Goal: Task Accomplishment & Management: Use online tool/utility

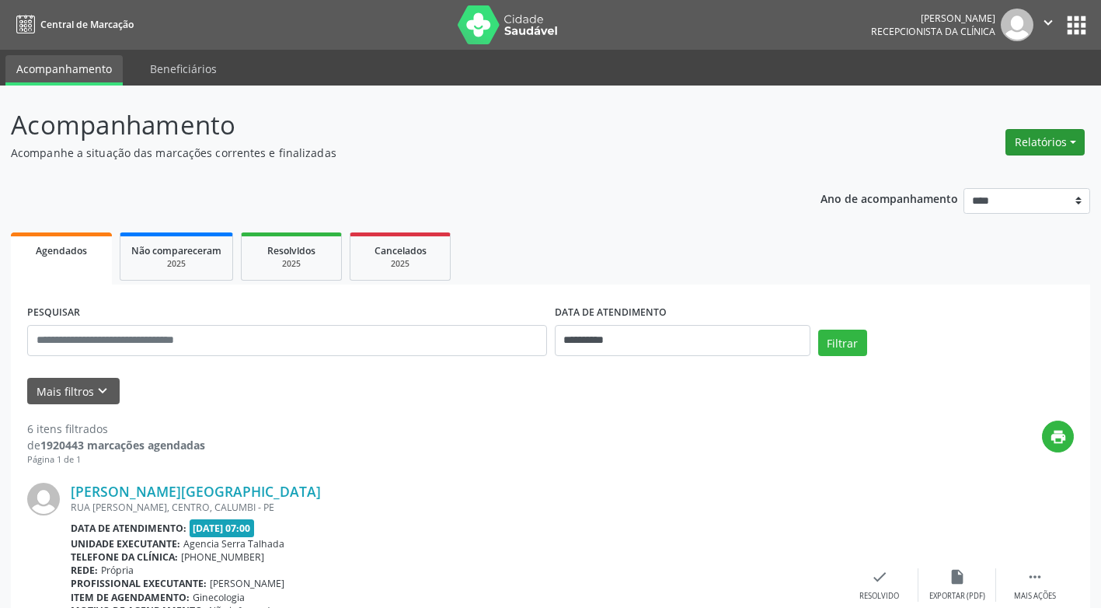
click at [1072, 141] on button "Relatórios" at bounding box center [1045, 142] width 79 height 26
click at [978, 174] on link "Agendamentos" at bounding box center [1002, 176] width 167 height 22
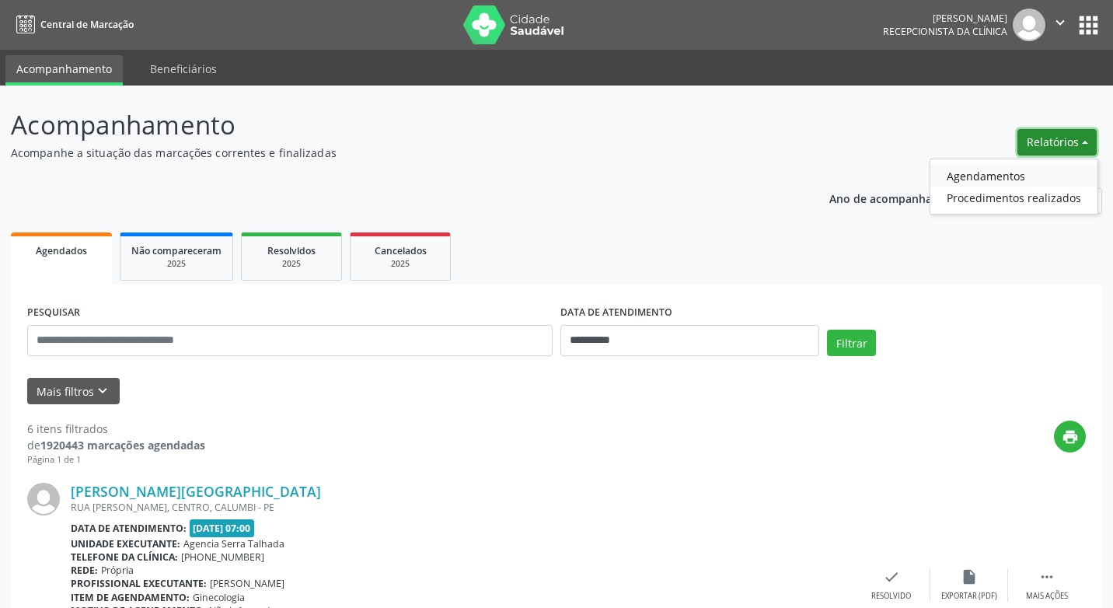
select select "*"
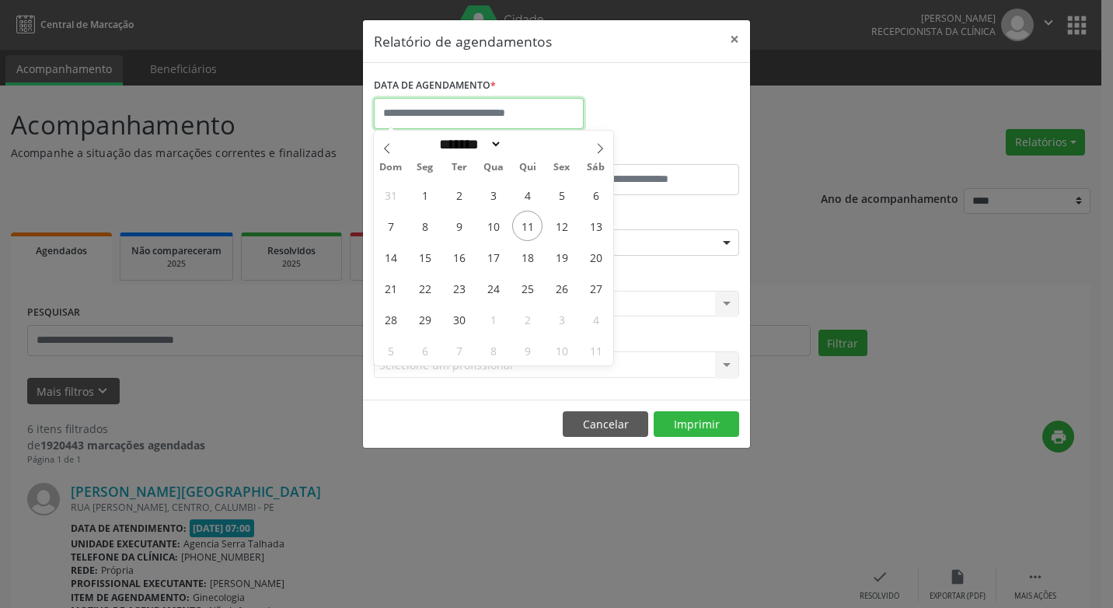
click at [490, 114] on input "text" at bounding box center [479, 113] width 210 height 31
click at [522, 222] on span "11" at bounding box center [527, 226] width 30 height 30
type input "**********"
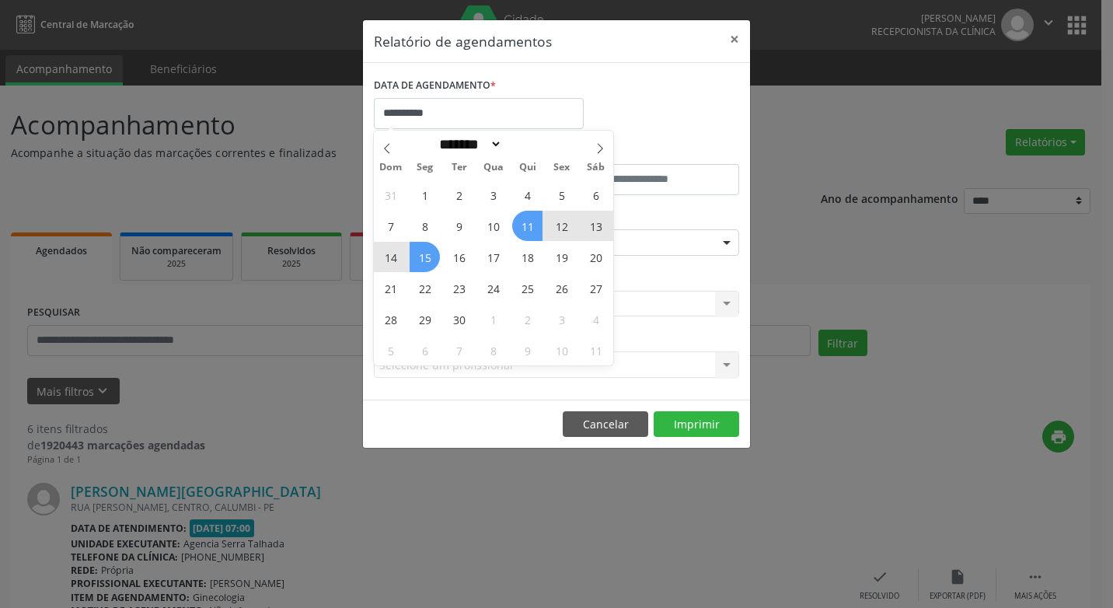
click at [421, 258] on span "15" at bounding box center [425, 257] width 30 height 30
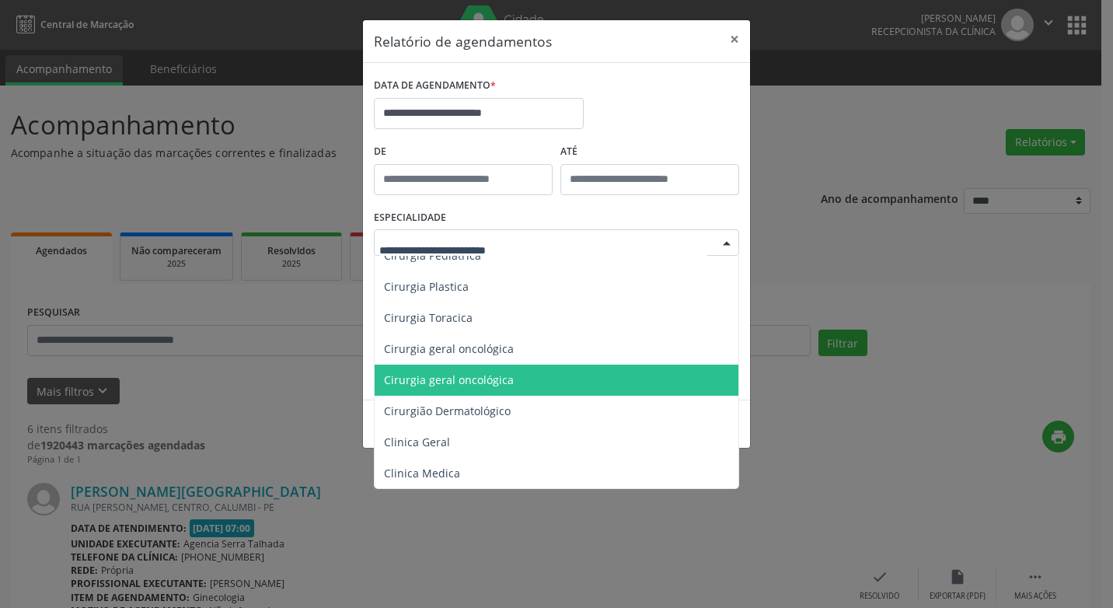
scroll to position [466, 0]
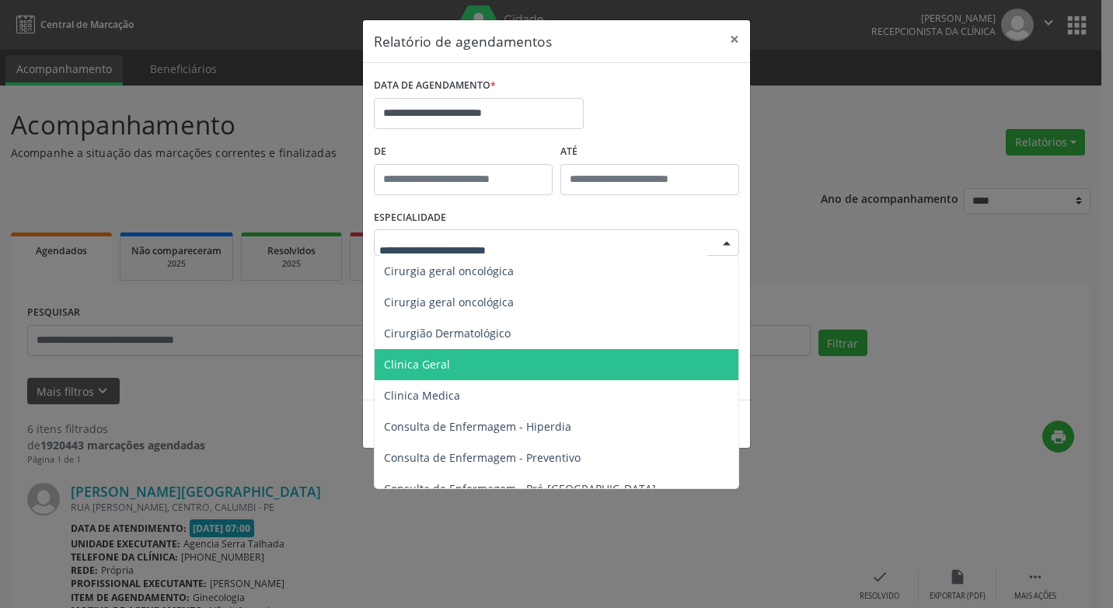
click at [410, 367] on span "Clinica Geral" at bounding box center [417, 364] width 66 height 15
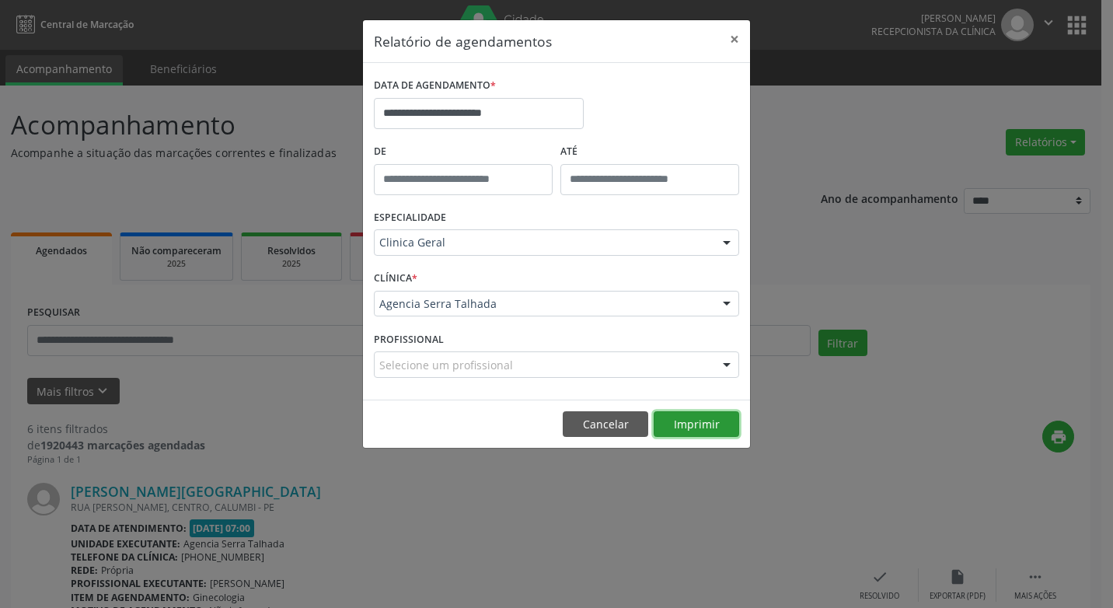
click at [714, 425] on button "Imprimir" at bounding box center [697, 424] width 86 height 26
